Goal: Task Accomplishment & Management: Use online tool/utility

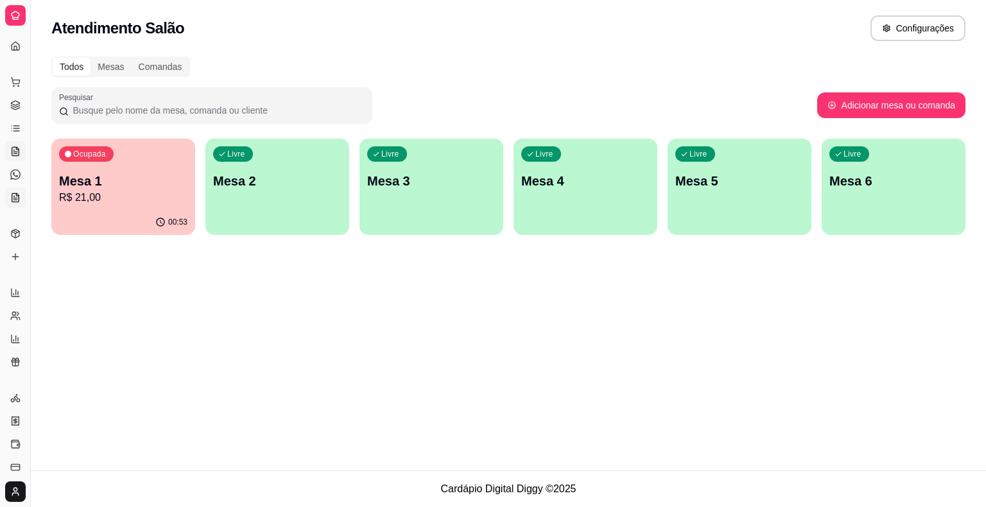
click at [15, 198] on icon at bounding box center [14, 198] width 3 height 0
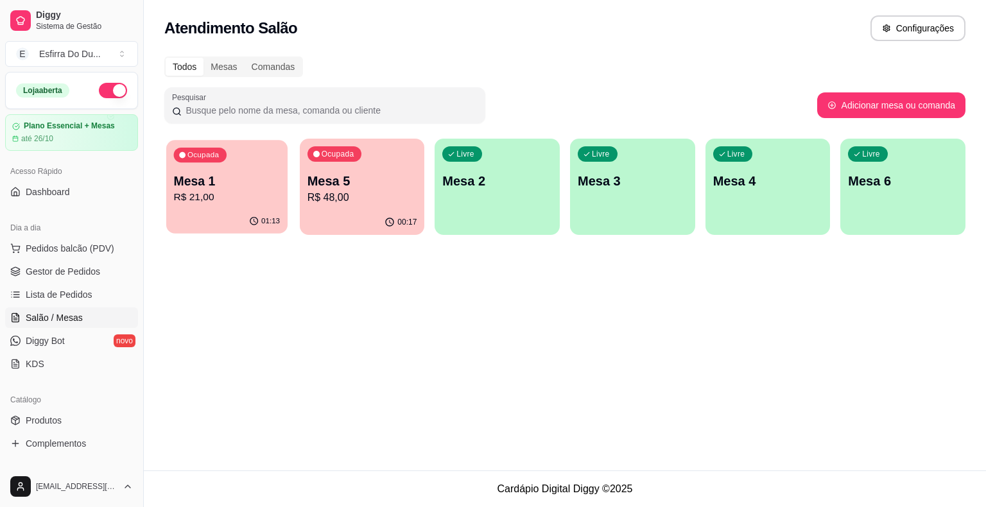
click at [243, 195] on p "R$ 21,00" at bounding box center [227, 197] width 107 height 15
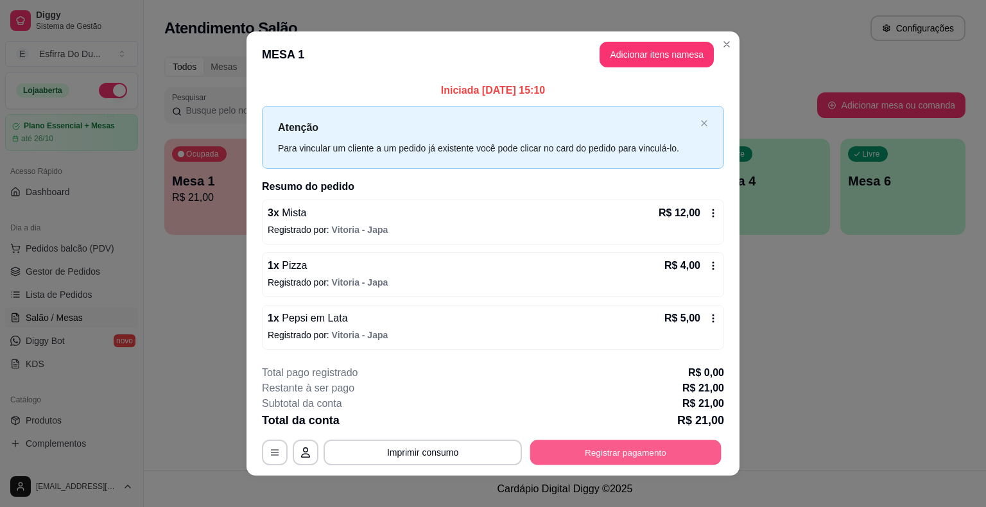
click at [583, 450] on button "Registrar pagamento" at bounding box center [625, 452] width 191 height 25
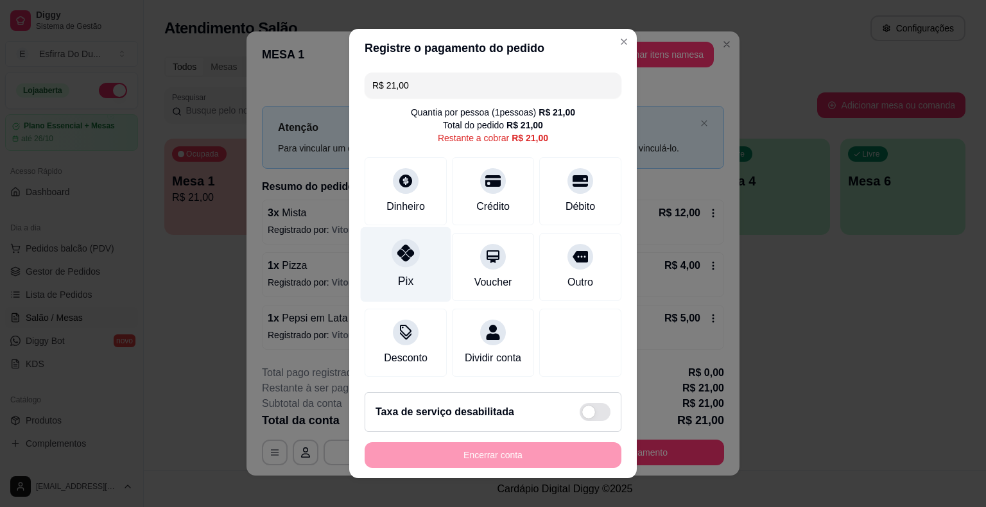
click at [385, 276] on div "Pix" at bounding box center [406, 264] width 91 height 75
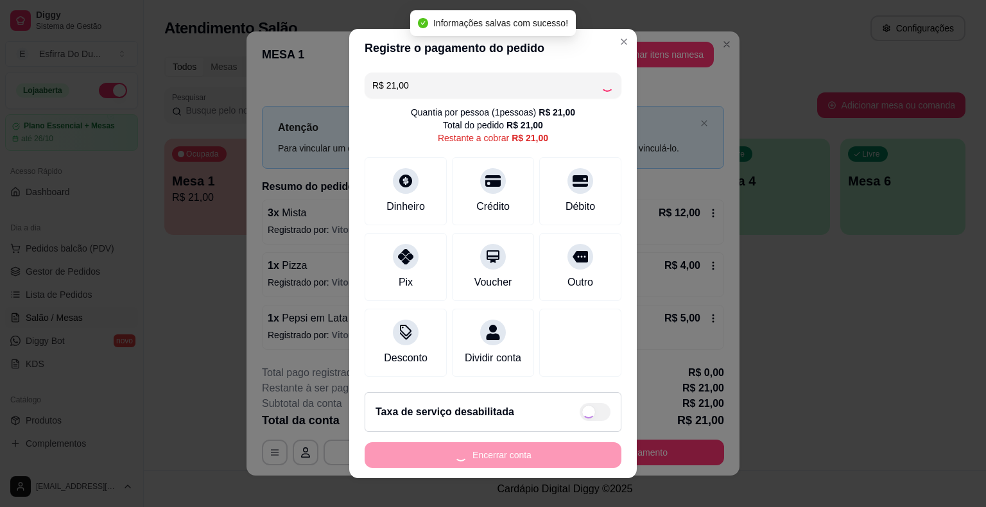
type input "R$ 0,00"
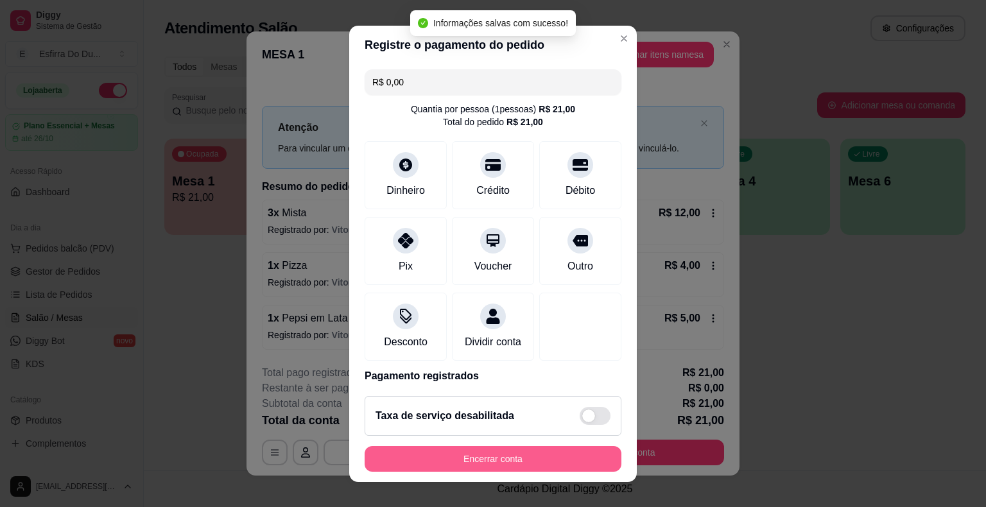
click at [496, 470] on button "Encerrar conta" at bounding box center [493, 459] width 257 height 26
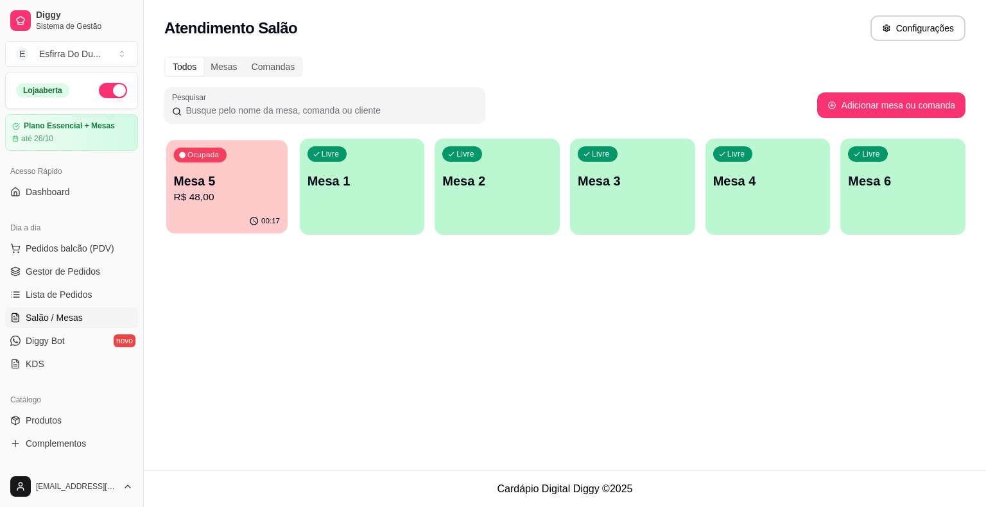
click at [238, 189] on p "Mesa 5" at bounding box center [227, 181] width 107 height 17
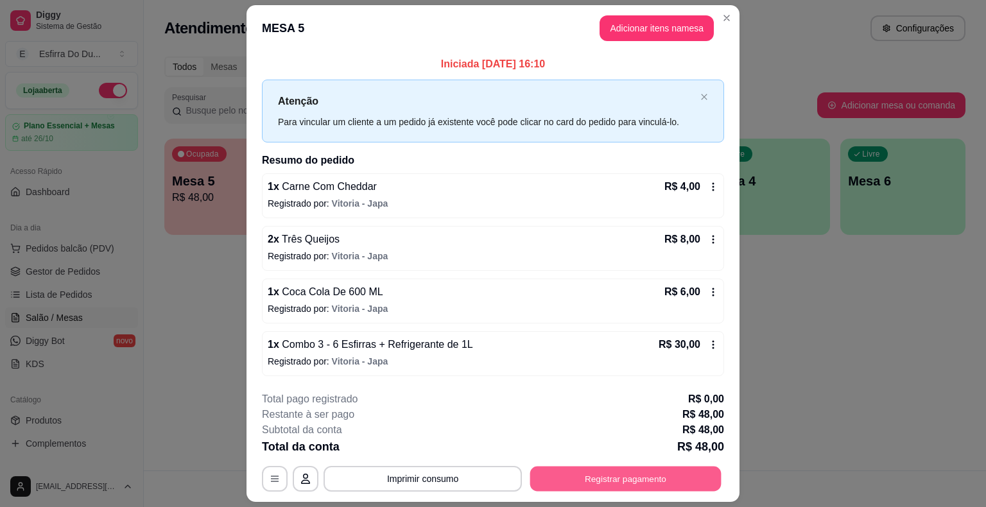
click at [631, 476] on button "Registrar pagamento" at bounding box center [625, 478] width 191 height 25
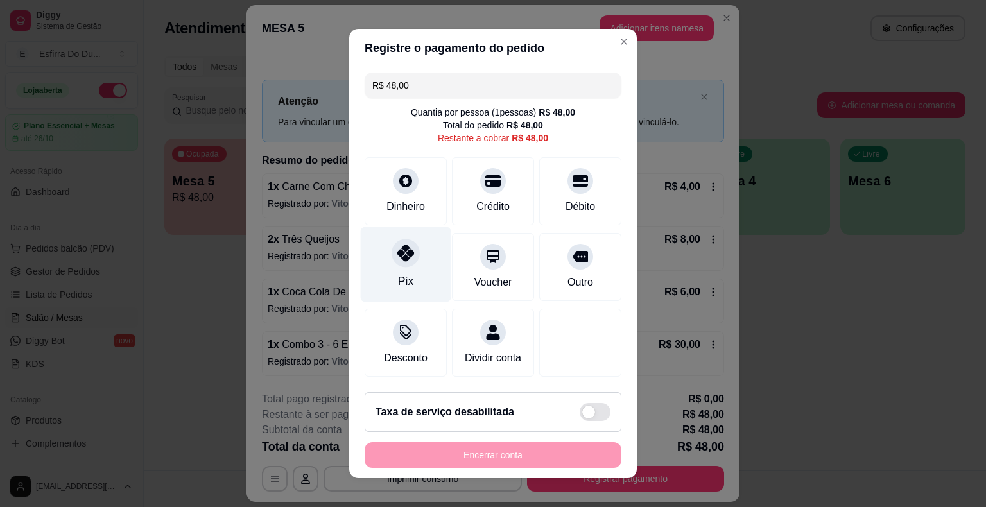
click at [408, 274] on div "Pix" at bounding box center [406, 264] width 91 height 75
type input "R$ 0,00"
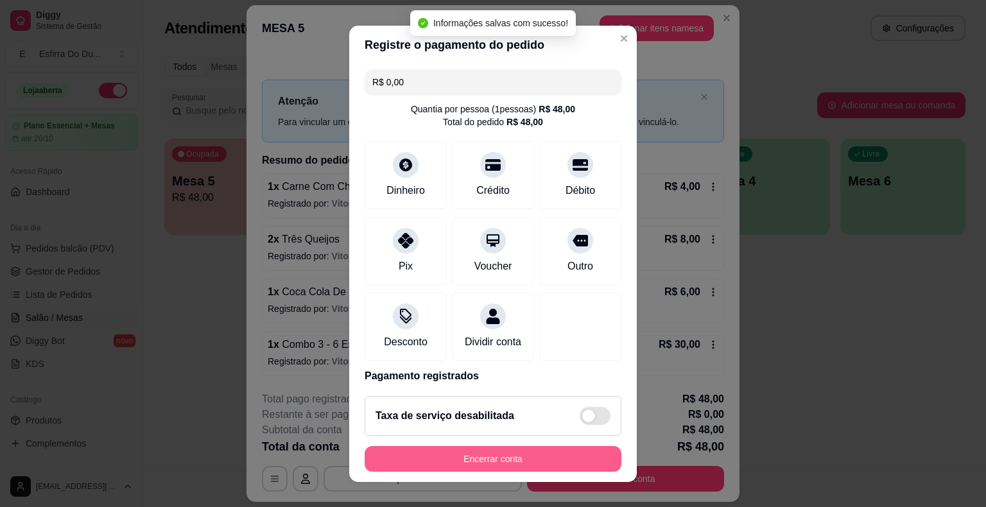
click at [394, 466] on button "Encerrar conta" at bounding box center [493, 459] width 257 height 26
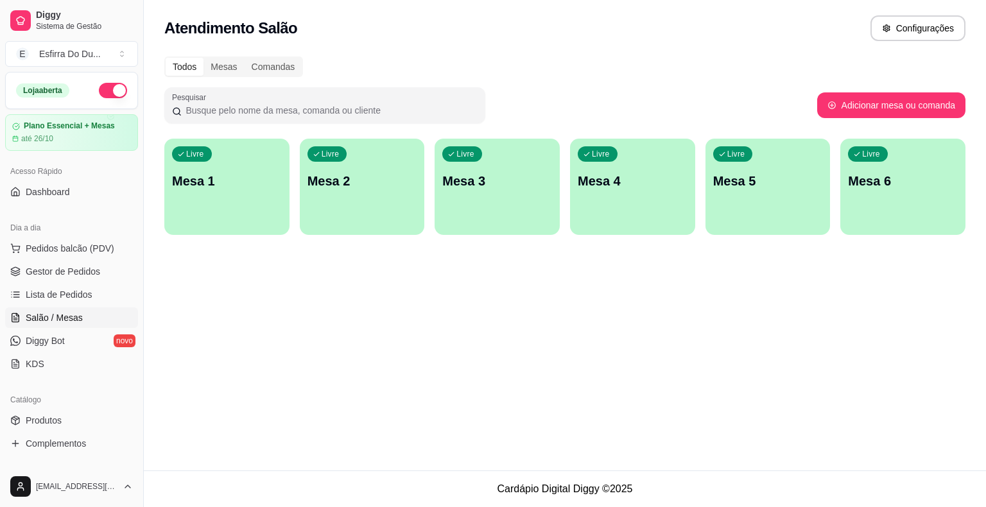
click at [434, 300] on div "Atendimento Salão Configurações Todos Mesas Comandas Pesquisar Adicionar mesa o…" at bounding box center [565, 235] width 842 height 471
